Goal: Task Accomplishment & Management: Complete application form

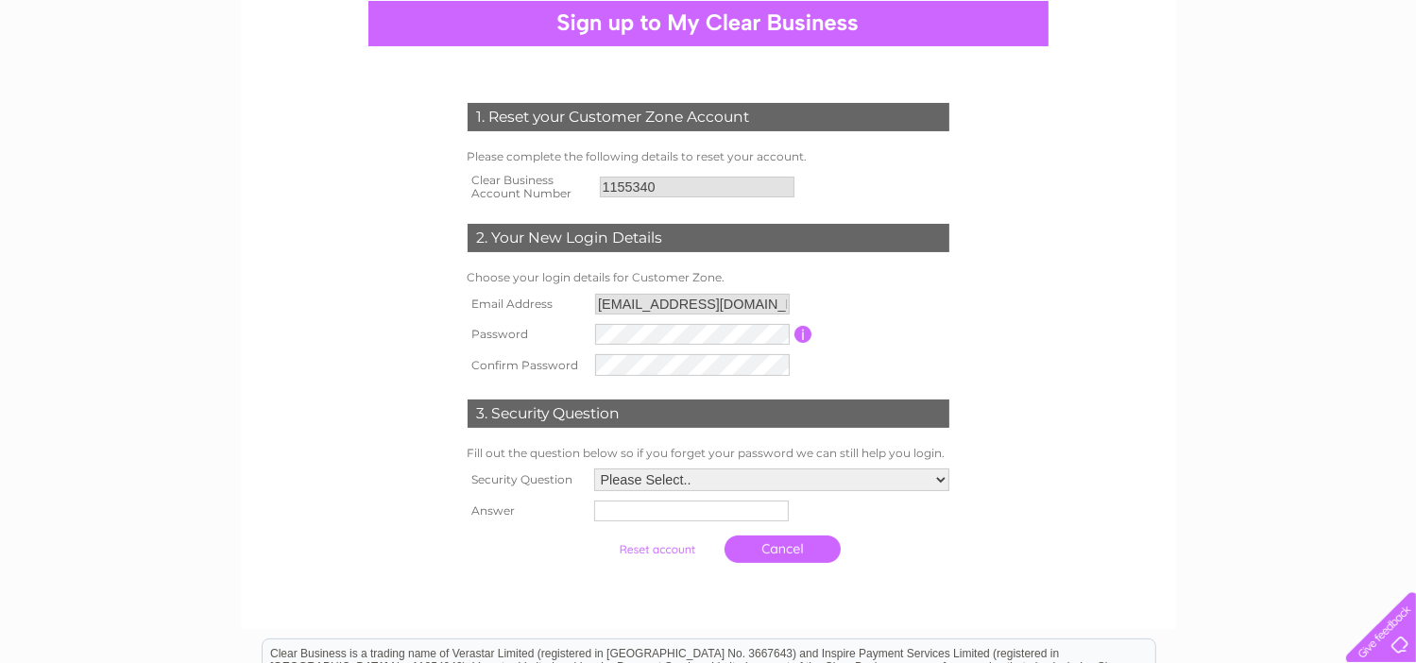
scroll to position [189, 0]
click at [701, 473] on select "Please Select.. In what town or city was your first job? In what town or city d…" at bounding box center [770, 482] width 357 height 25
select select "1"
click at [592, 469] on select "Please Select.. In what town or city was your first job? In what town or city d…" at bounding box center [770, 480] width 357 height 25
click at [770, 511] on input "text" at bounding box center [689, 512] width 195 height 21
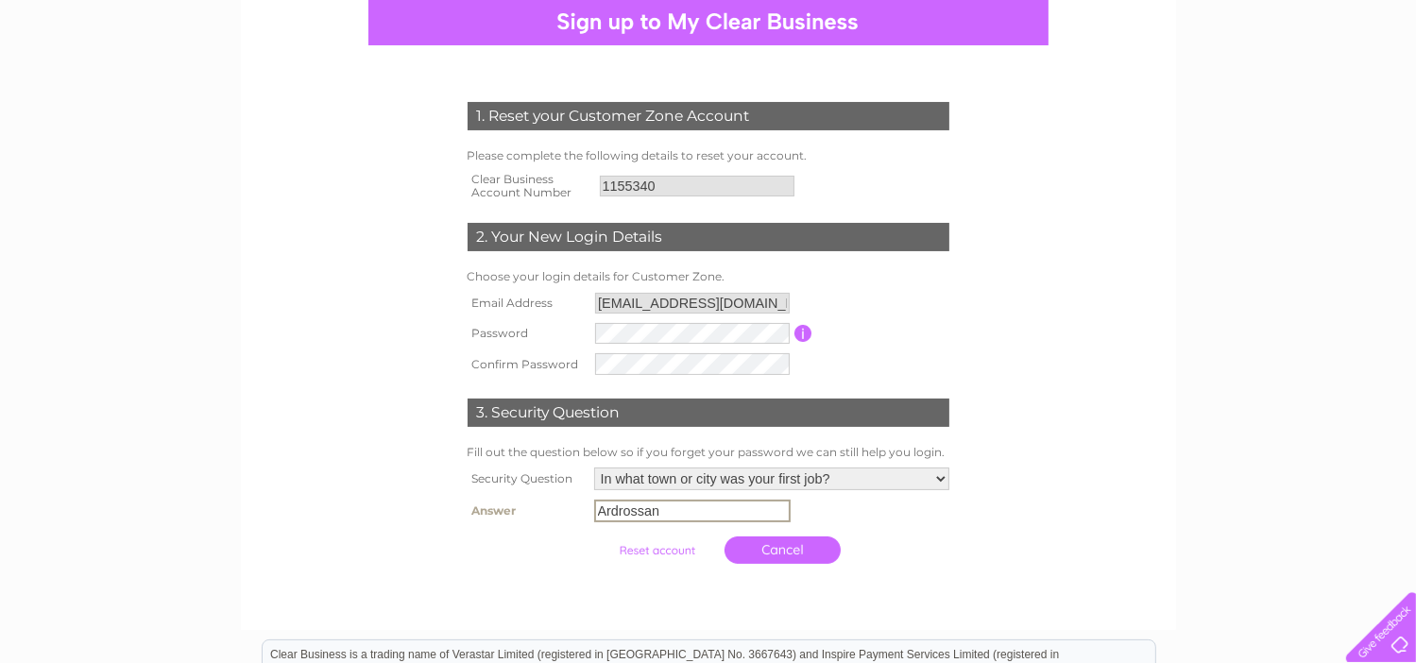
type input "Ardrossan"
click at [937, 478] on select "Please Select.. In what town or city was your first job? In what town or city d…" at bounding box center [771, 479] width 355 height 23
select select "5"
click at [592, 469] on select "Please Select.. In what town or city was your first job? In what town or city d…" at bounding box center [770, 480] width 357 height 25
drag, startPoint x: 701, startPoint y: 516, endPoint x: 594, endPoint y: 517, distance: 106.8
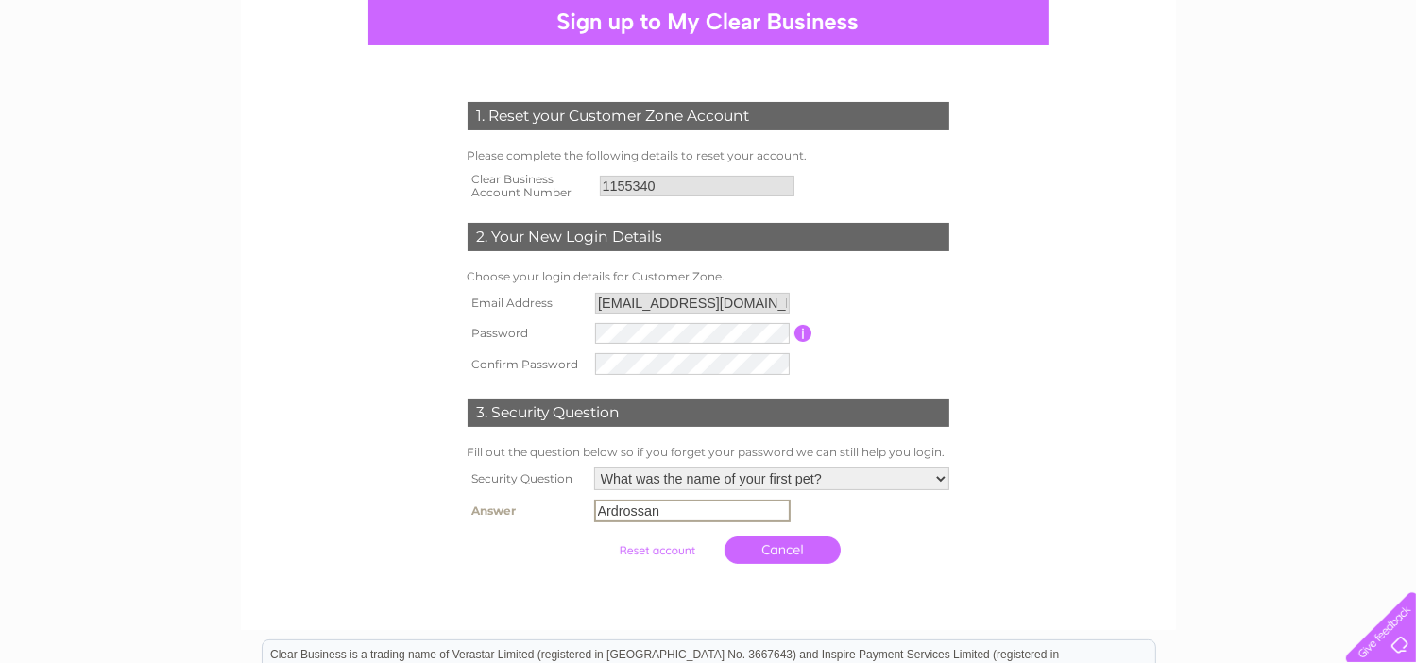
click at [594, 517] on input "Ardrossan" at bounding box center [692, 511] width 197 height 23
type input "Jason"
click at [666, 549] on input "submit" at bounding box center [657, 551] width 116 height 26
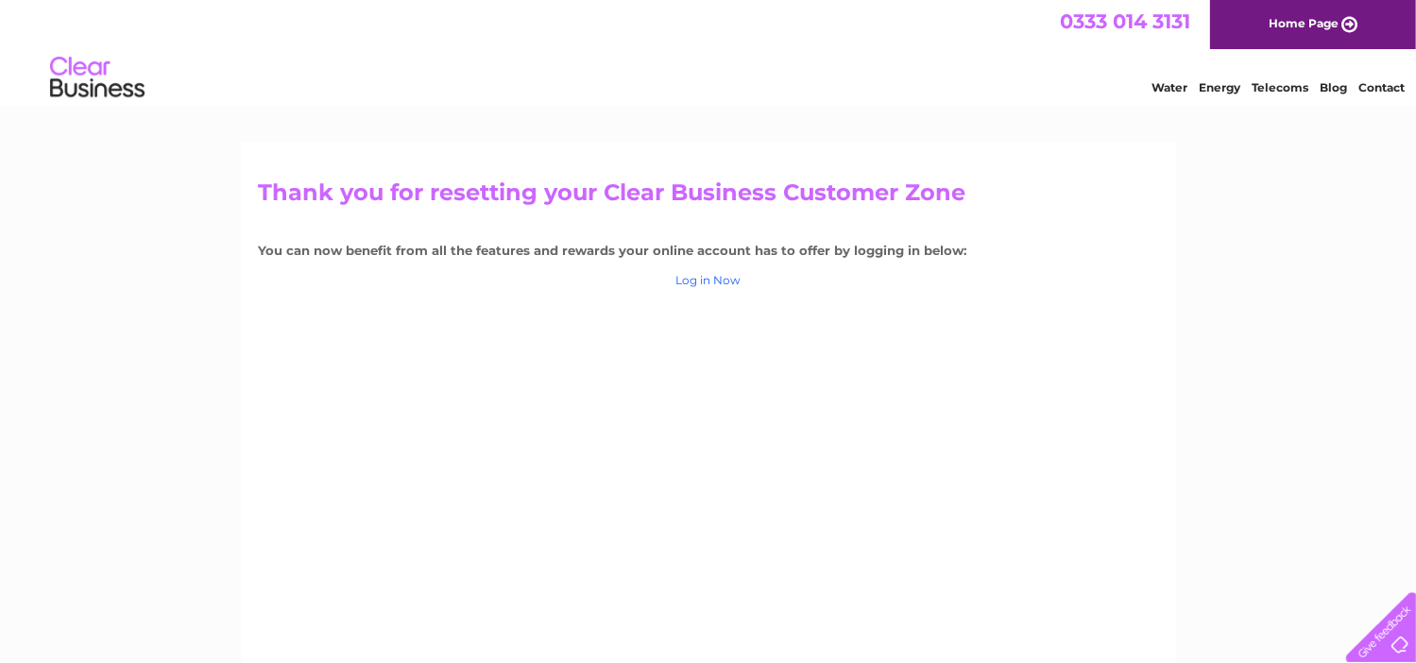
click at [720, 279] on link "Log in Now" at bounding box center [708, 280] width 65 height 14
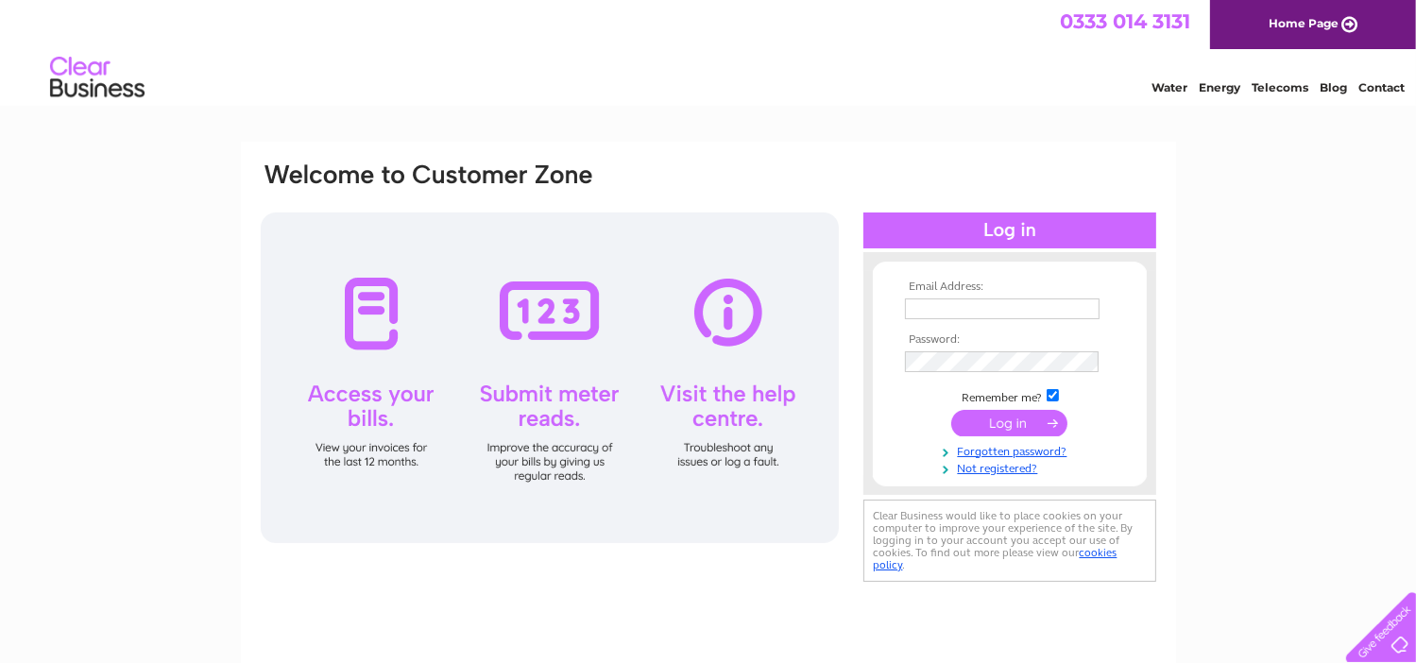
type input "adjhogarth@outlook.com"
click at [1020, 416] on input "submit" at bounding box center [1009, 423] width 116 height 26
